Goal: Check status: Check status

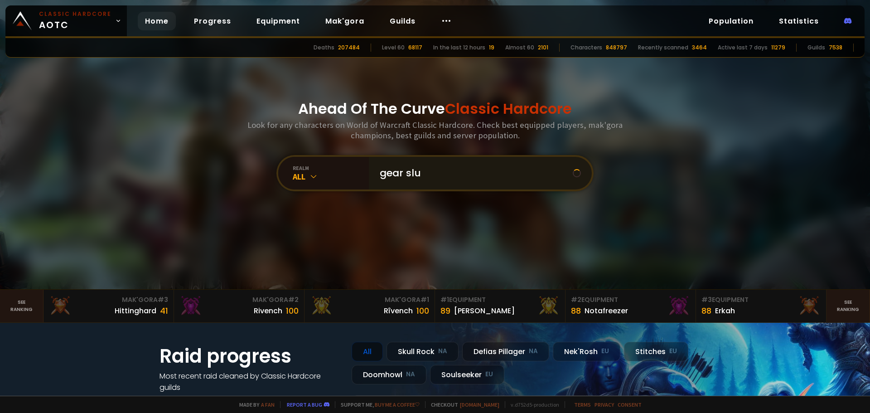
type input "gear slut"
click at [472, 165] on input "text" at bounding box center [477, 173] width 207 height 33
type input "gearslut"
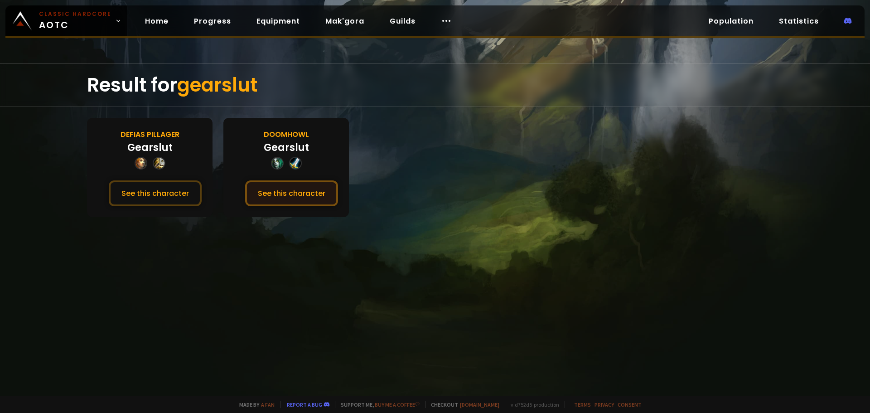
click at [298, 195] on button "See this character" at bounding box center [291, 193] width 93 height 26
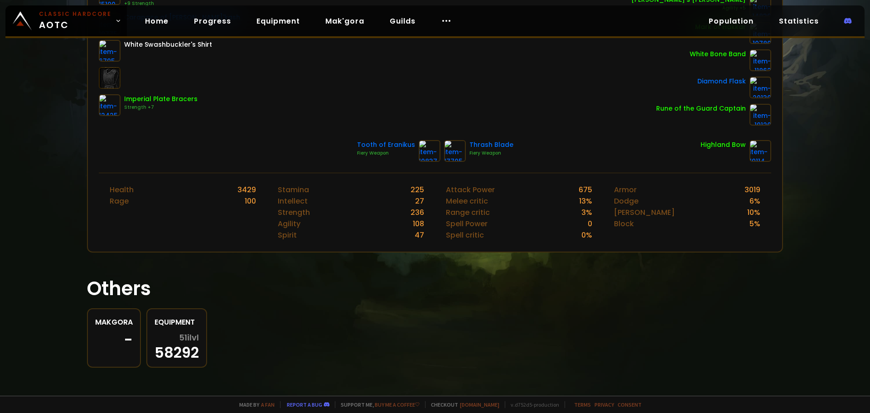
scroll to position [274, 0]
